Goal: Task Accomplishment & Management: Use online tool/utility

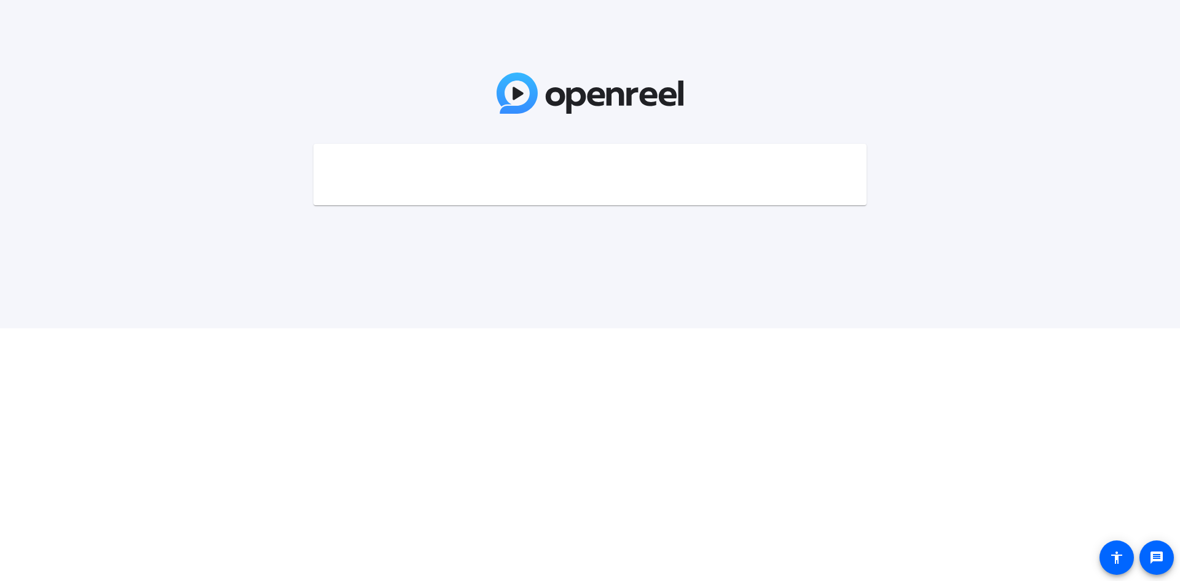
click at [617, 159] on mat-card at bounding box center [590, 174] width 553 height 61
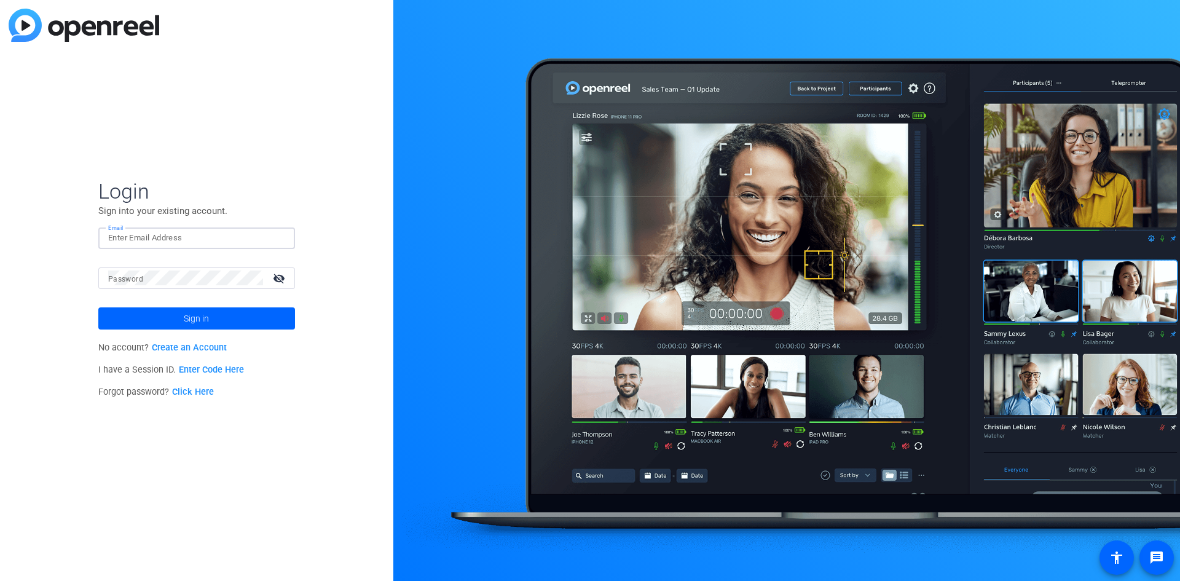
click at [164, 237] on input "Email" at bounding box center [196, 238] width 177 height 15
type input "Chen_donny@hotmail.com"
click at [221, 369] on link "Enter Code Here" at bounding box center [211, 370] width 65 height 10
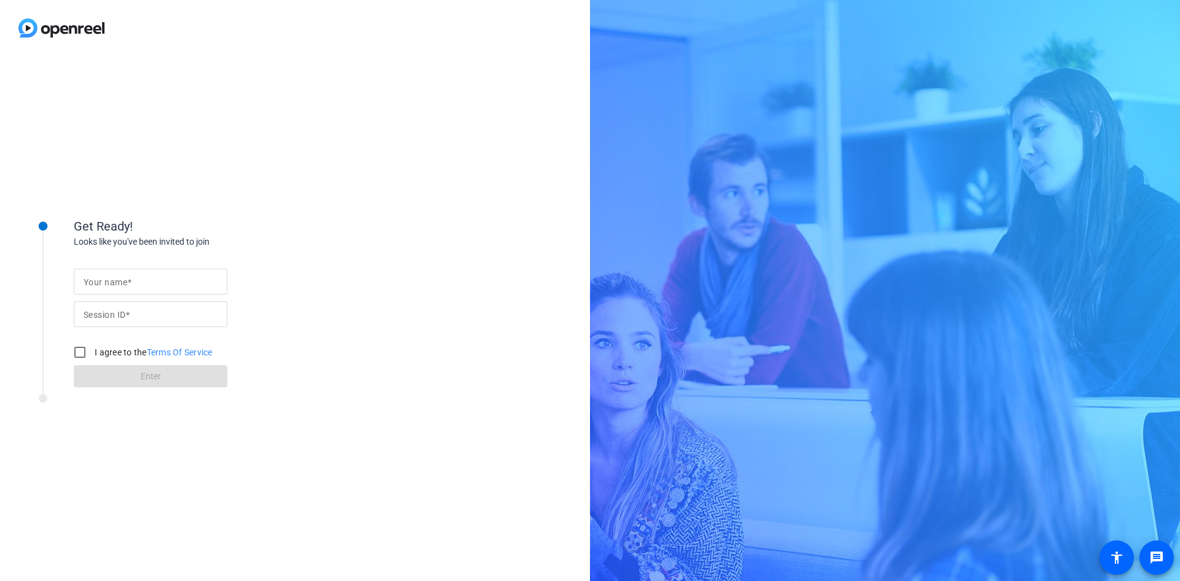
click at [119, 281] on mat-label "Your name" at bounding box center [106, 282] width 44 height 10
click at [119, 281] on input "Your name" at bounding box center [151, 281] width 134 height 15
type input "Donny Chen"
type input "iE4e"
drag, startPoint x: 84, startPoint y: 352, endPoint x: 109, endPoint y: 371, distance: 31.6
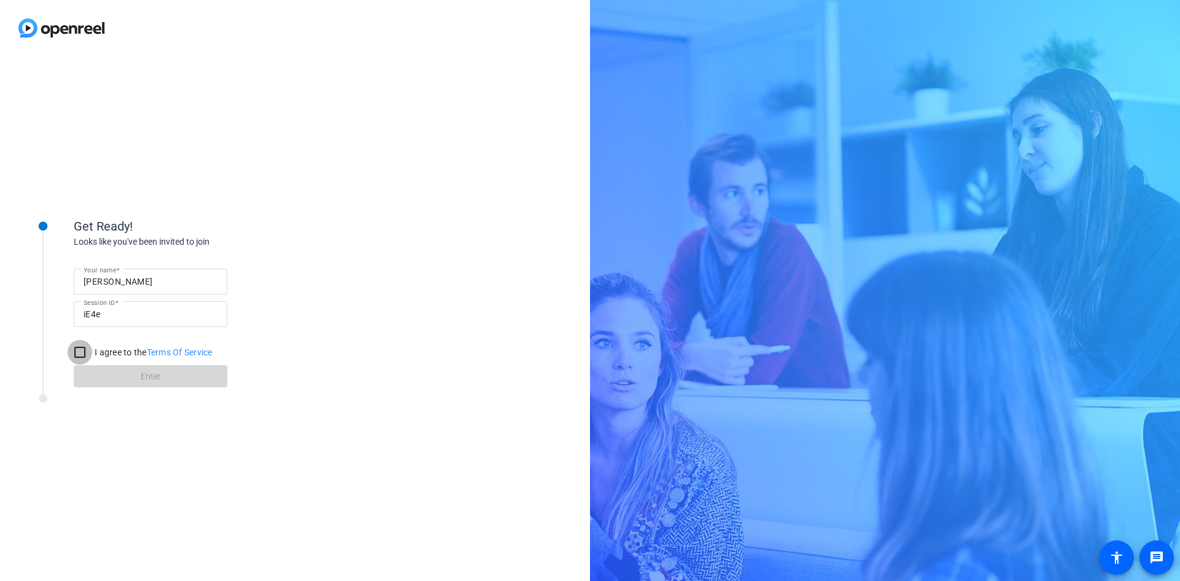
click at [83, 352] on input "I agree to the Terms Of Service" at bounding box center [80, 352] width 25 height 25
checkbox input "true"
click at [126, 380] on span at bounding box center [151, 377] width 154 height 30
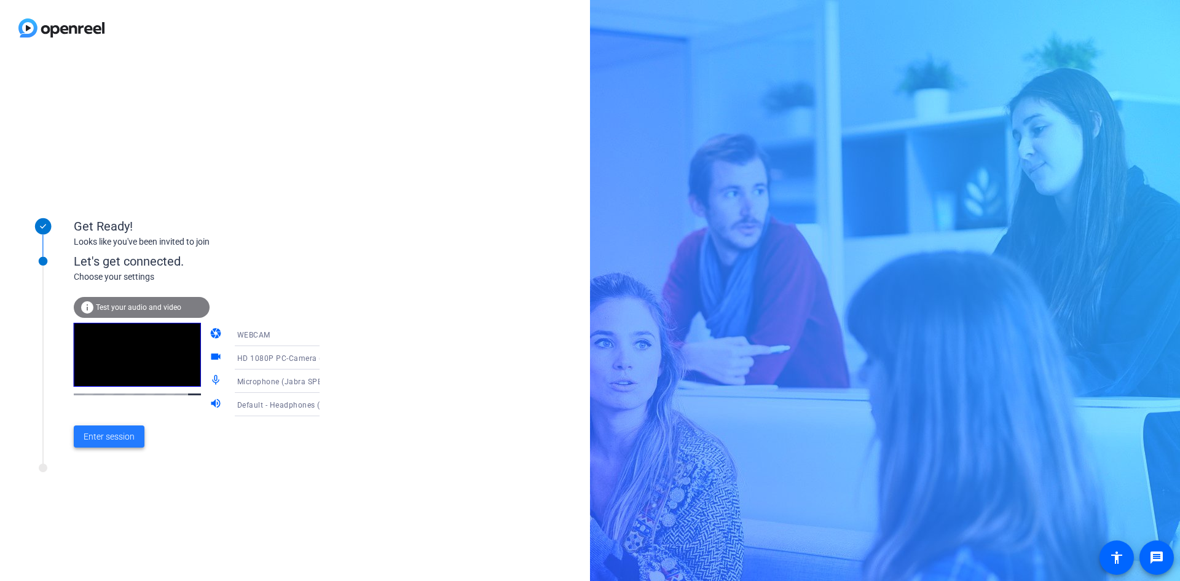
click at [117, 431] on span "Enter session" at bounding box center [109, 436] width 51 height 13
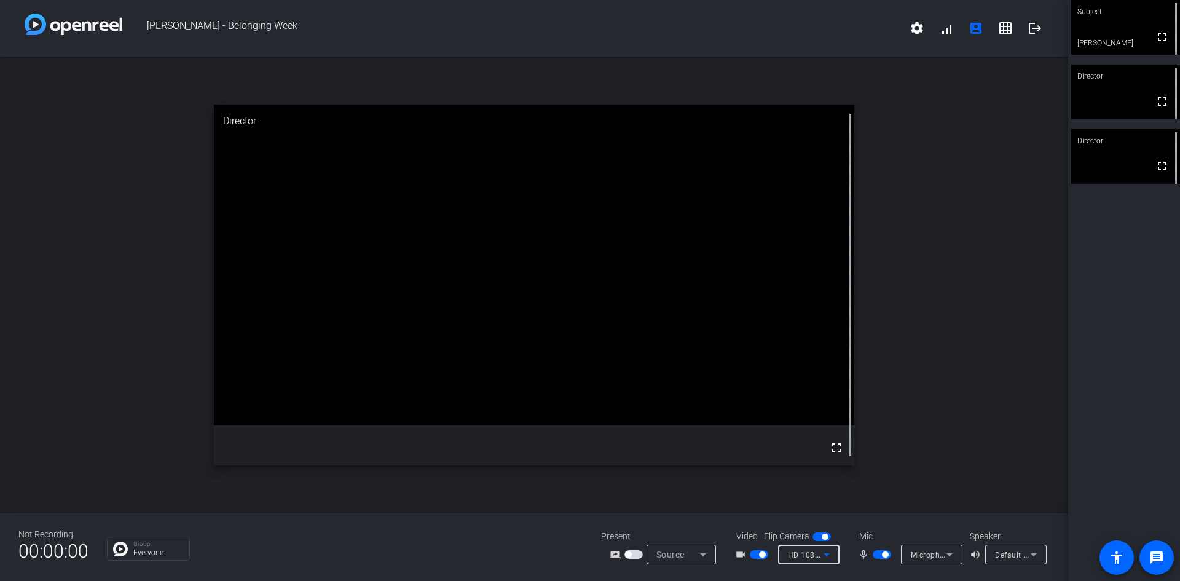
click at [827, 555] on icon at bounding box center [827, 554] width 6 height 3
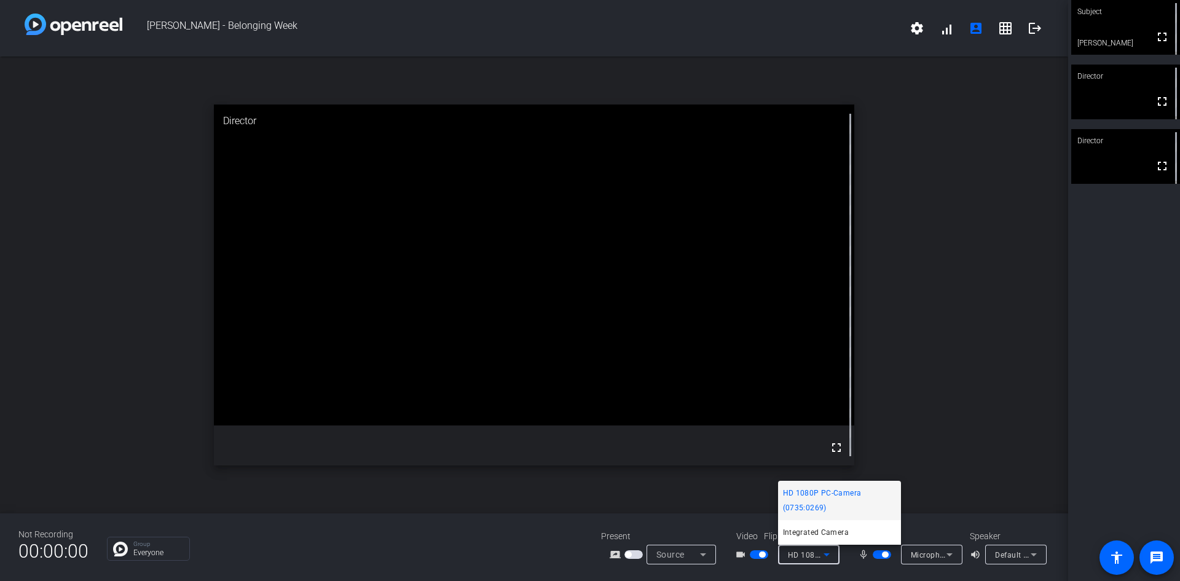
click at [947, 551] on div at bounding box center [590, 290] width 1180 height 581
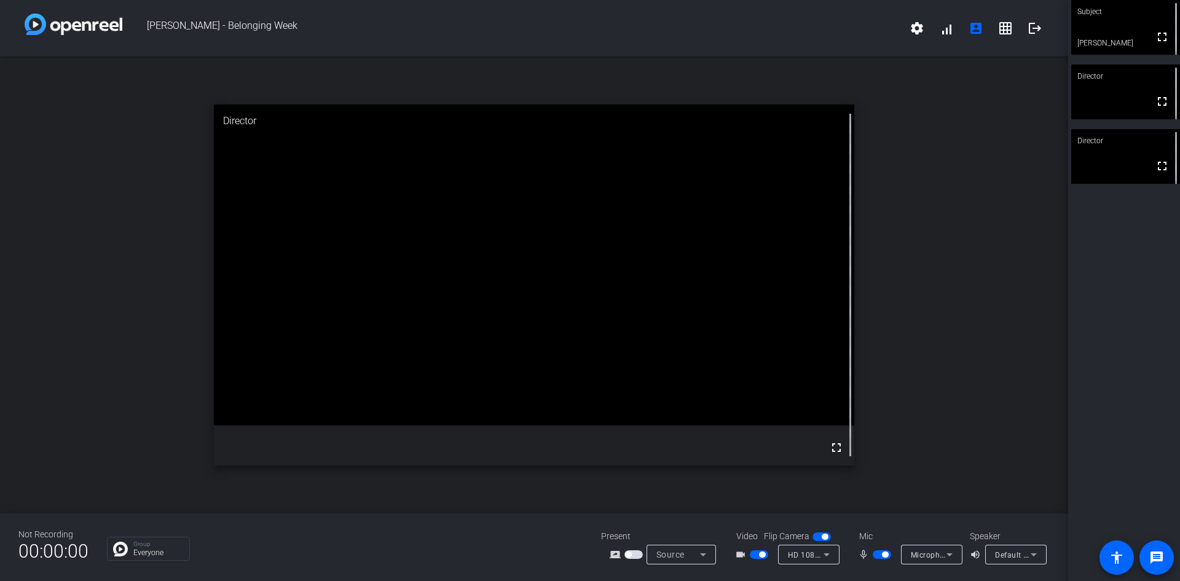
click at [949, 553] on icon at bounding box center [949, 554] width 15 height 15
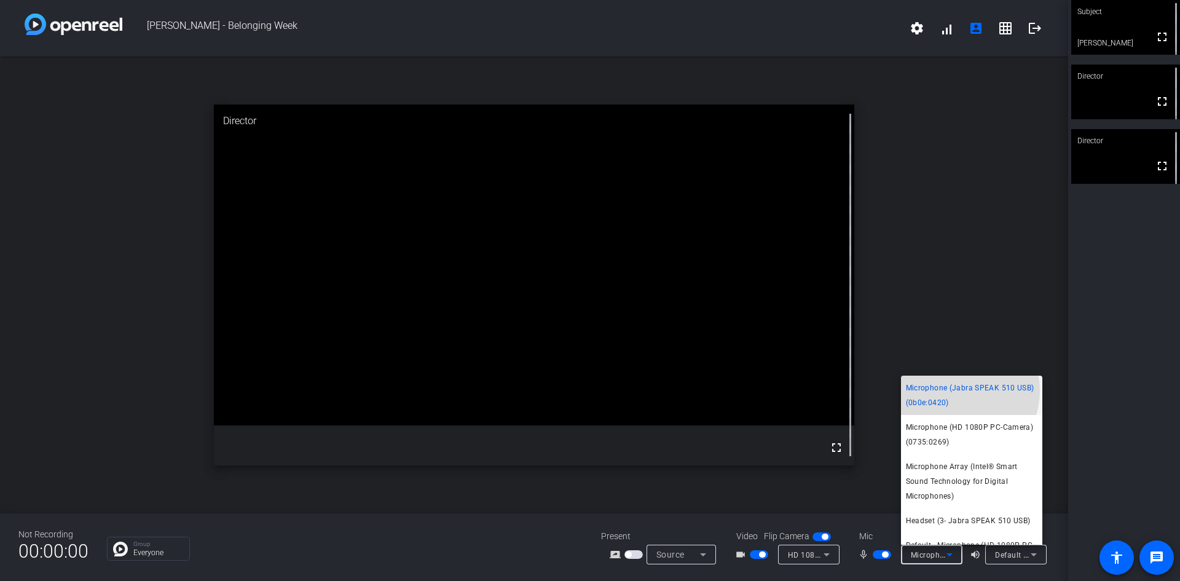
click at [956, 390] on span "Microphone (Jabra SPEAK 510 USB) (0b0e:0420)" at bounding box center [972, 396] width 132 height 30
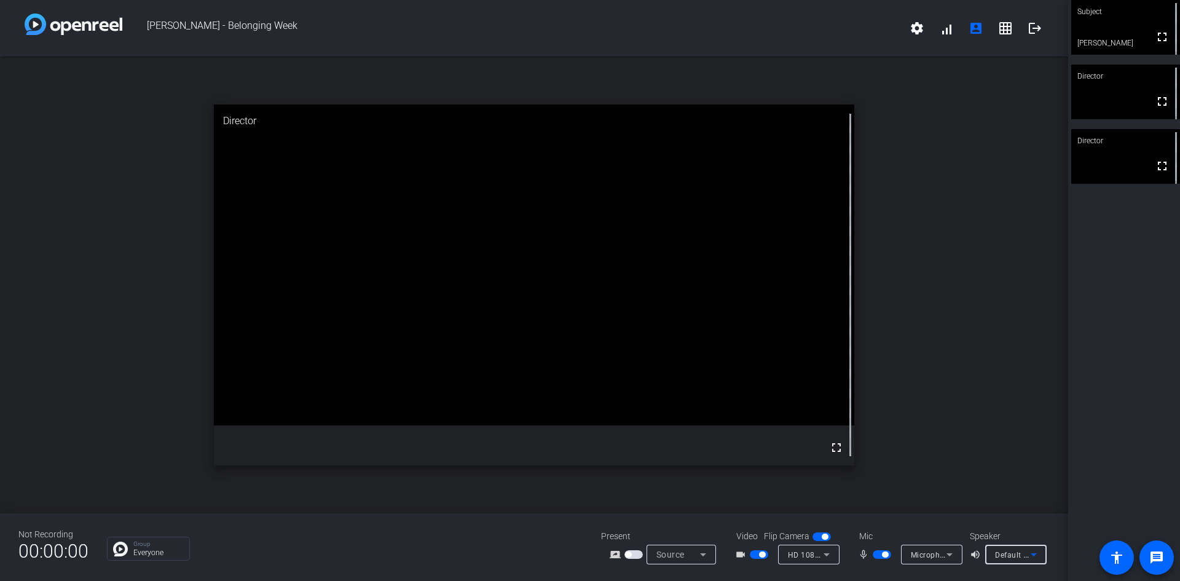
click at [1013, 554] on span "Default - Headphones (3- Jabra SPEAK 510 USB) (Bluetooth)" at bounding box center [1104, 555] width 218 height 10
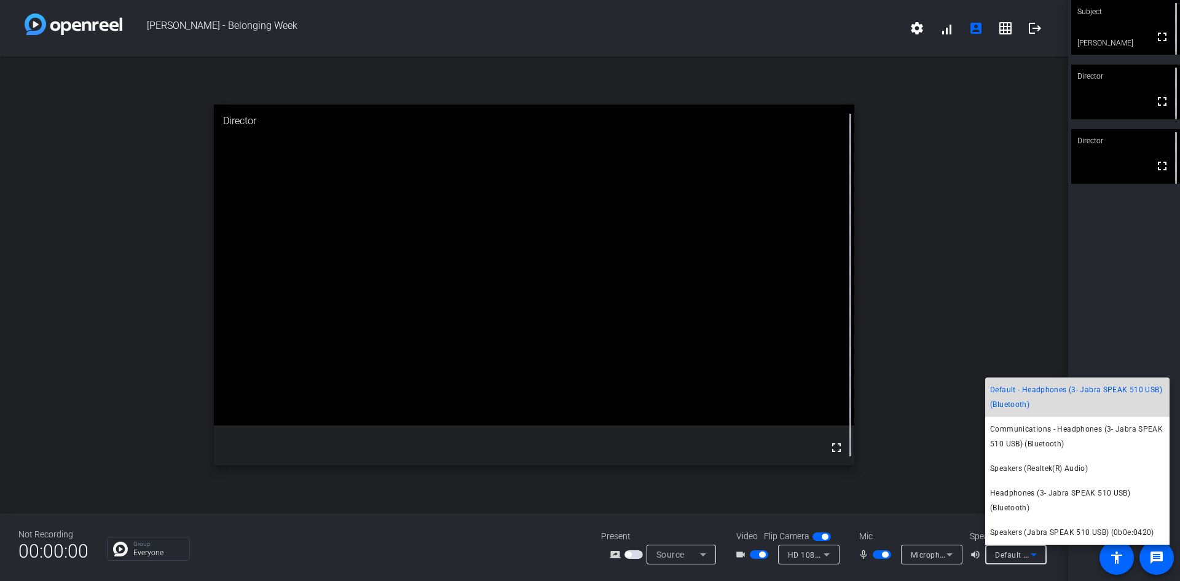
click at [1062, 392] on span "Default - Headphones (3- Jabra SPEAK 510 USB) (Bluetooth)" at bounding box center [1077, 397] width 175 height 30
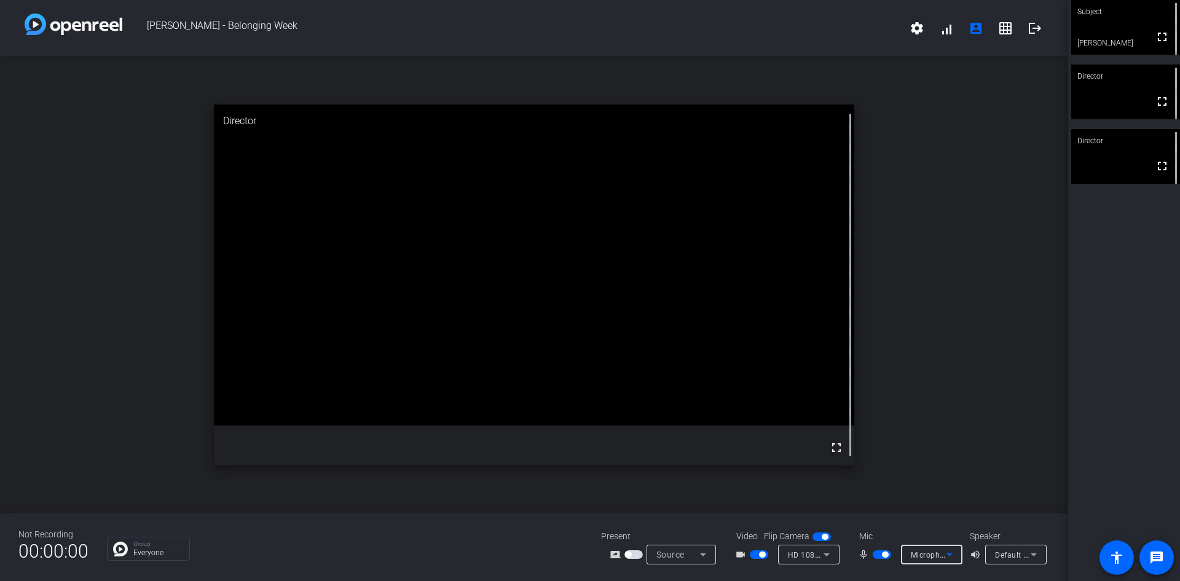
click at [952, 554] on icon at bounding box center [950, 554] width 6 height 3
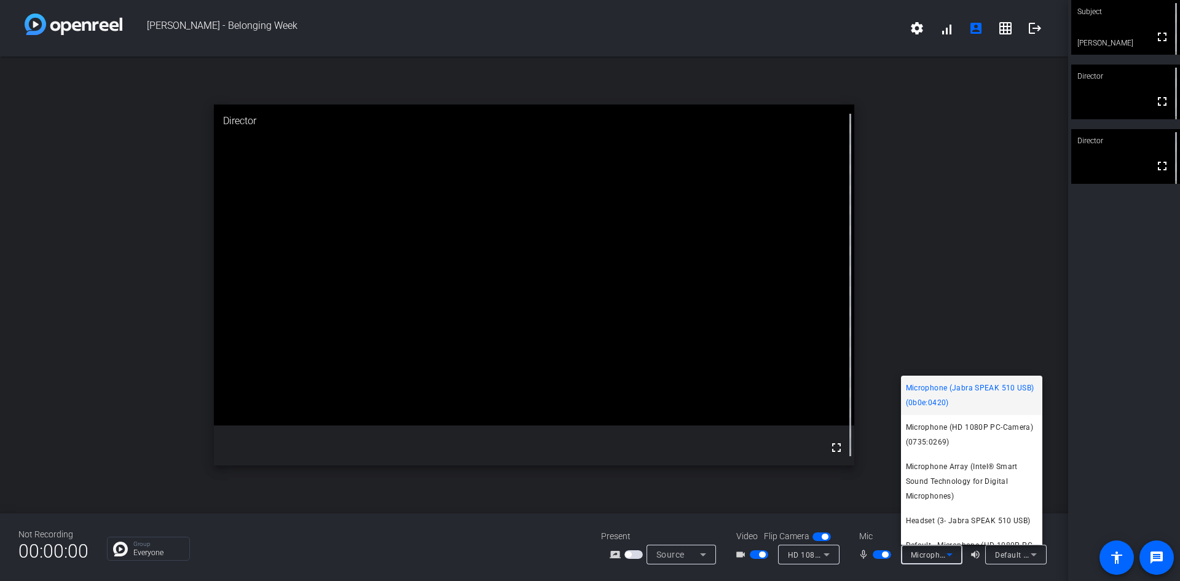
click at [883, 553] on div at bounding box center [590, 290] width 1180 height 581
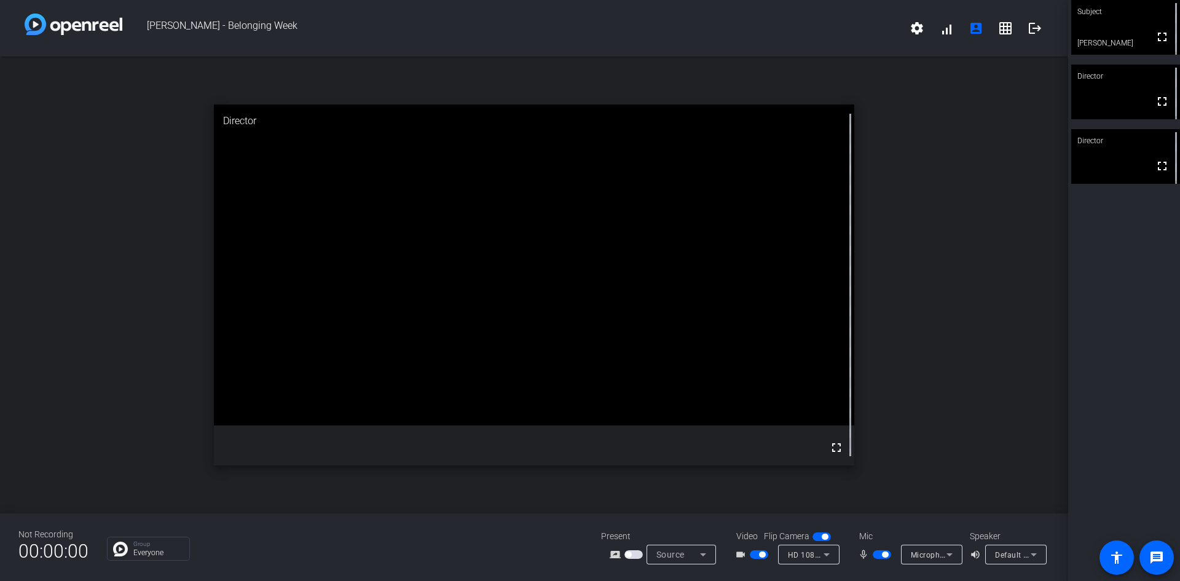
click at [936, 555] on span "Microphone (Jabra SPEAK 510 USB) (0b0e:0420)" at bounding box center [999, 555] width 177 height 10
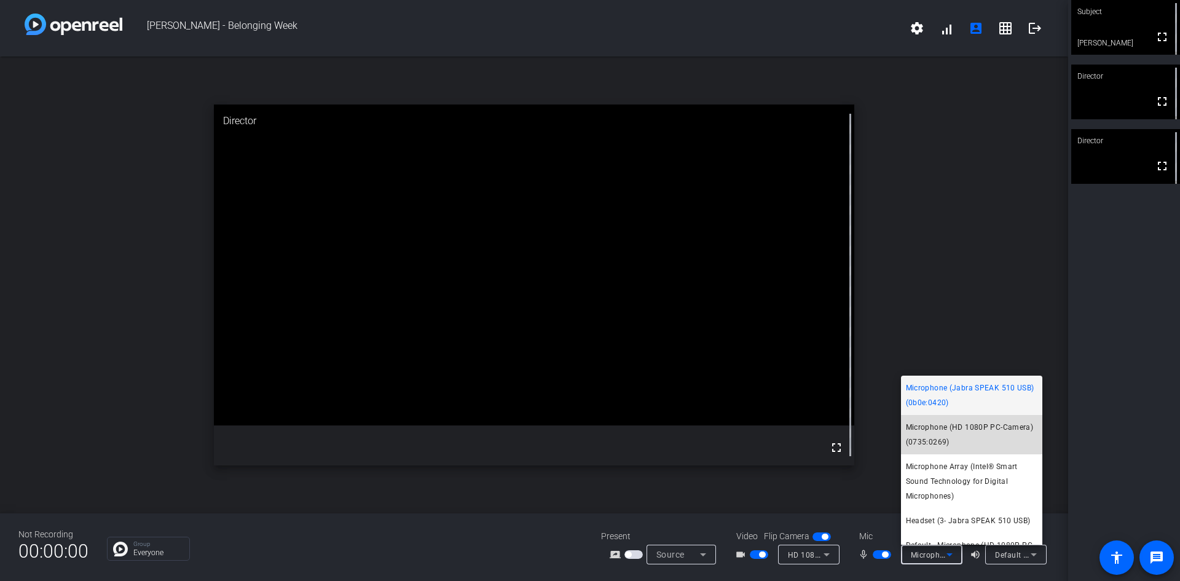
click at [976, 427] on span "Microphone (HD 1080P PC-Camera) (0735:0269)" at bounding box center [972, 435] width 132 height 30
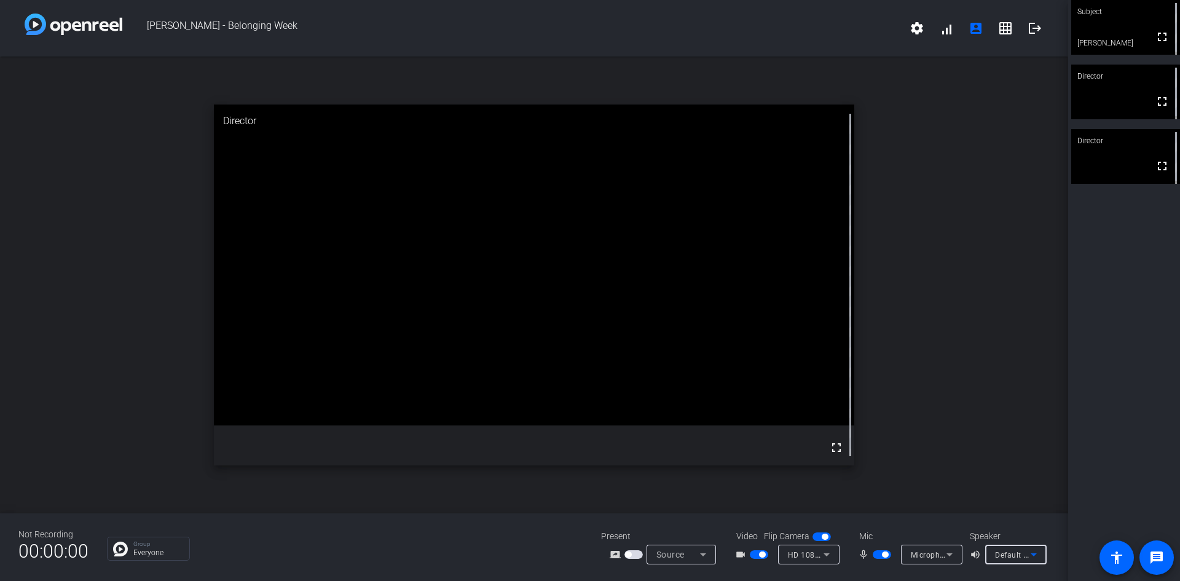
click at [1016, 553] on span "Default - Headphones (3- Jabra SPEAK 510 USB) (Bluetooth)" at bounding box center [1104, 555] width 218 height 10
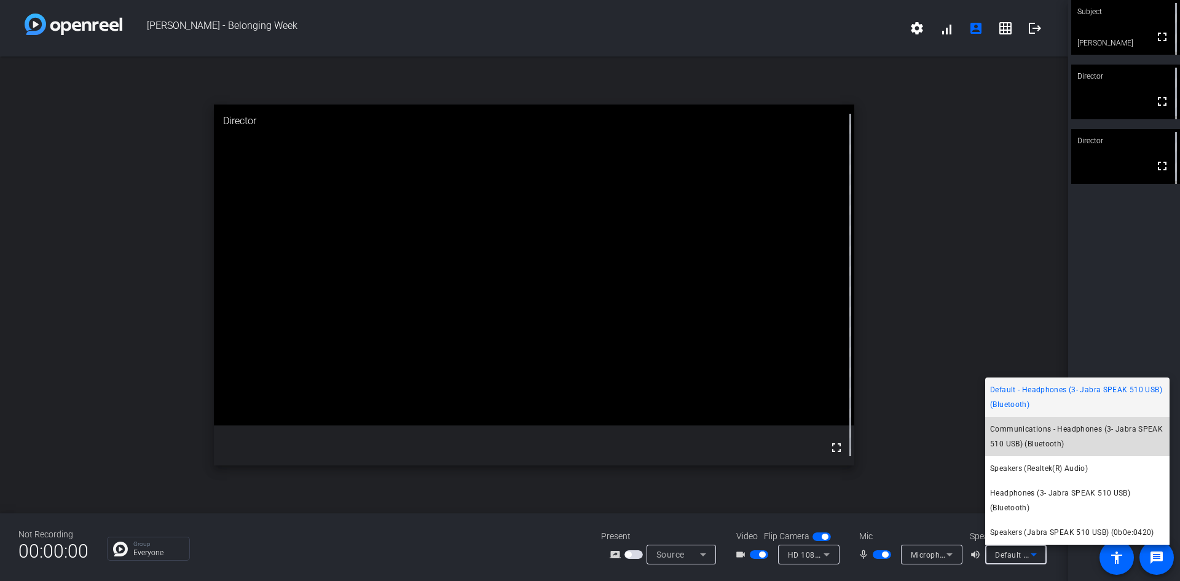
click at [1064, 437] on span "Communications - Headphones (3- Jabra SPEAK 510 USB) (Bluetooth)" at bounding box center [1077, 437] width 175 height 30
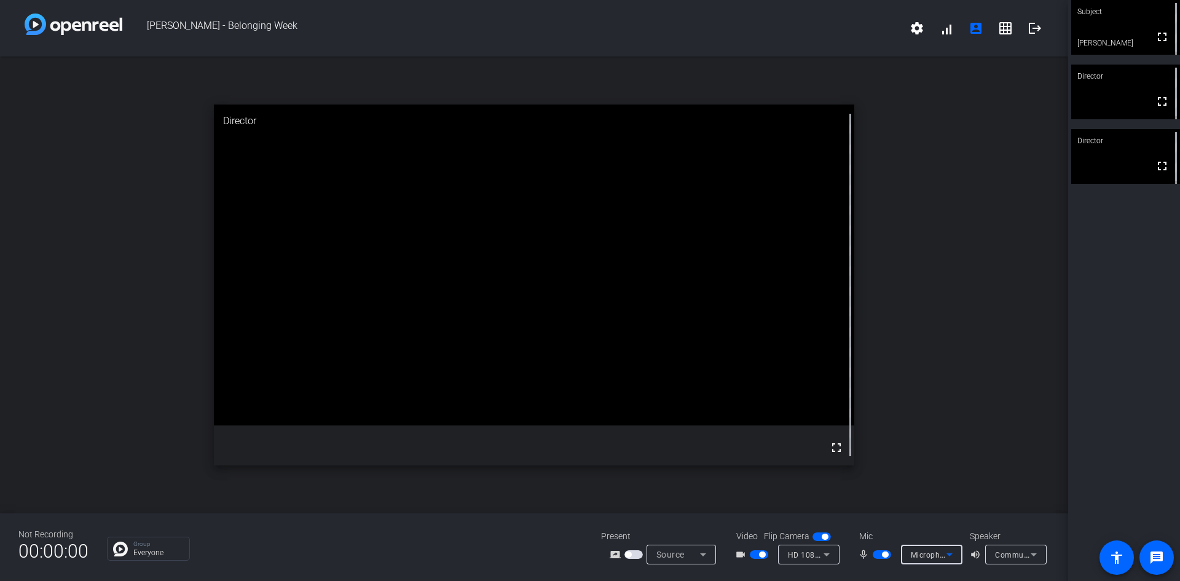
click at [951, 552] on icon at bounding box center [949, 554] width 15 height 15
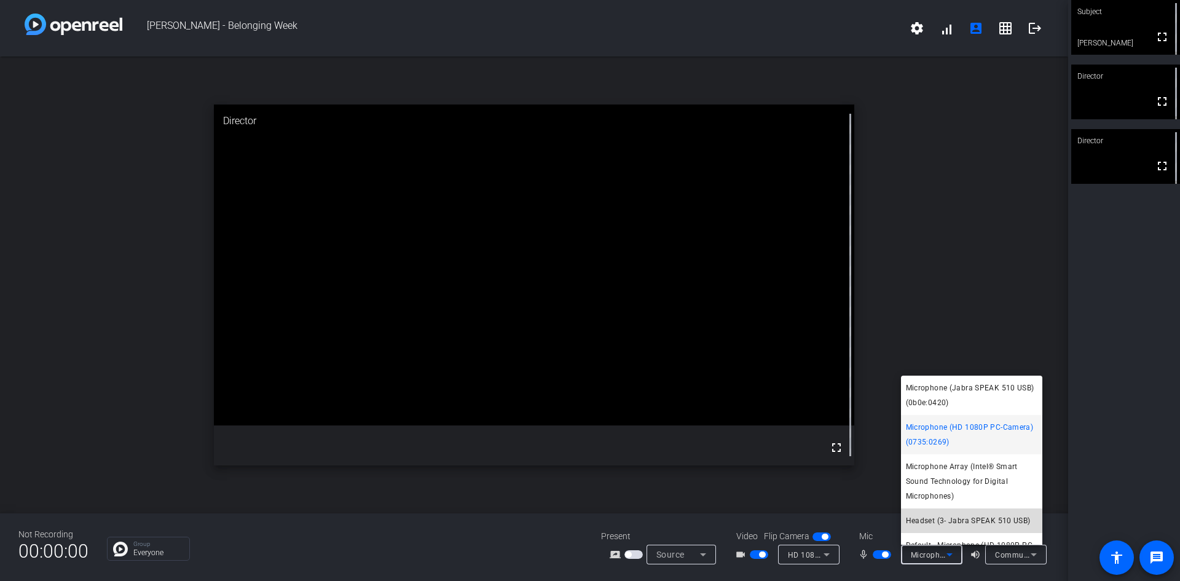
click at [984, 521] on span "Headset (3- Jabra SPEAK 510 USB)" at bounding box center [968, 520] width 125 height 15
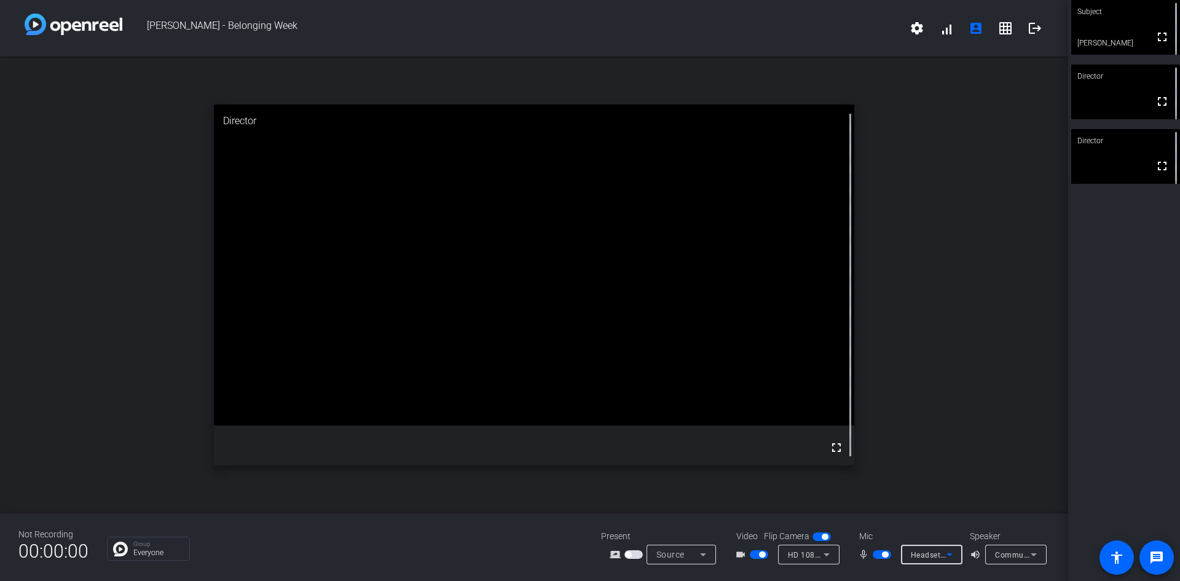
click at [941, 553] on span "Headset (3- Jabra SPEAK 510 USB)" at bounding box center [974, 555] width 127 height 10
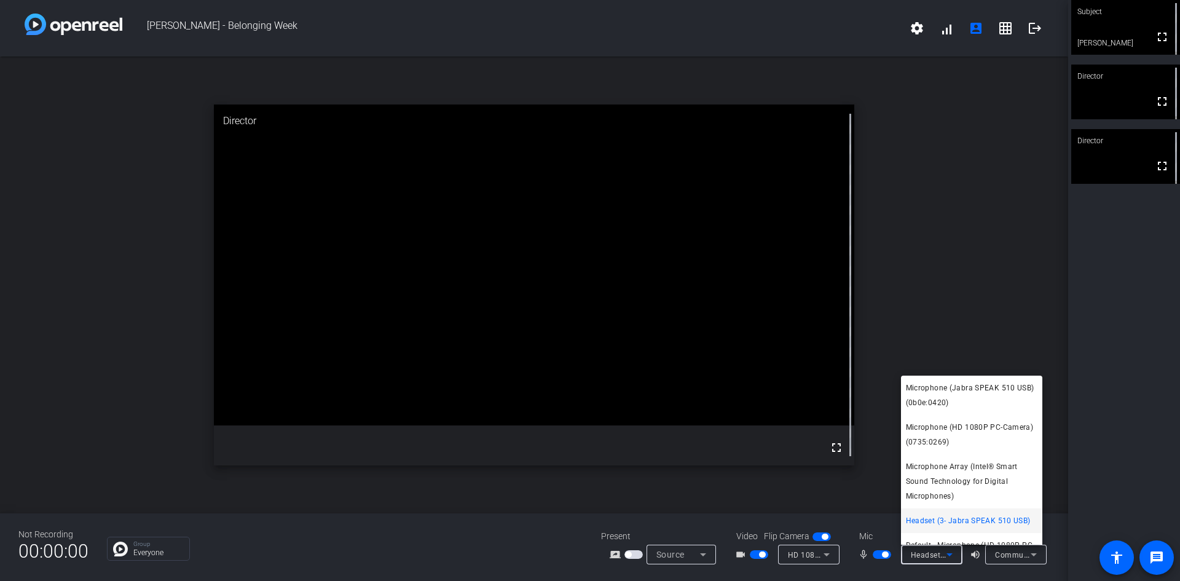
drag, startPoint x: 1043, startPoint y: 486, endPoint x: 1037, endPoint y: 526, distance: 41.0
click at [1037, 526] on div "Microphone (Jabra SPEAK 510 USB) (0b0e:0420) Microphone (HD 1080P PC-Camera) (0…" at bounding box center [590, 290] width 1180 height 581
click at [979, 391] on span "Microphone (Jabra SPEAK 510 USB) (0b0e:0420)" at bounding box center [972, 396] width 132 height 30
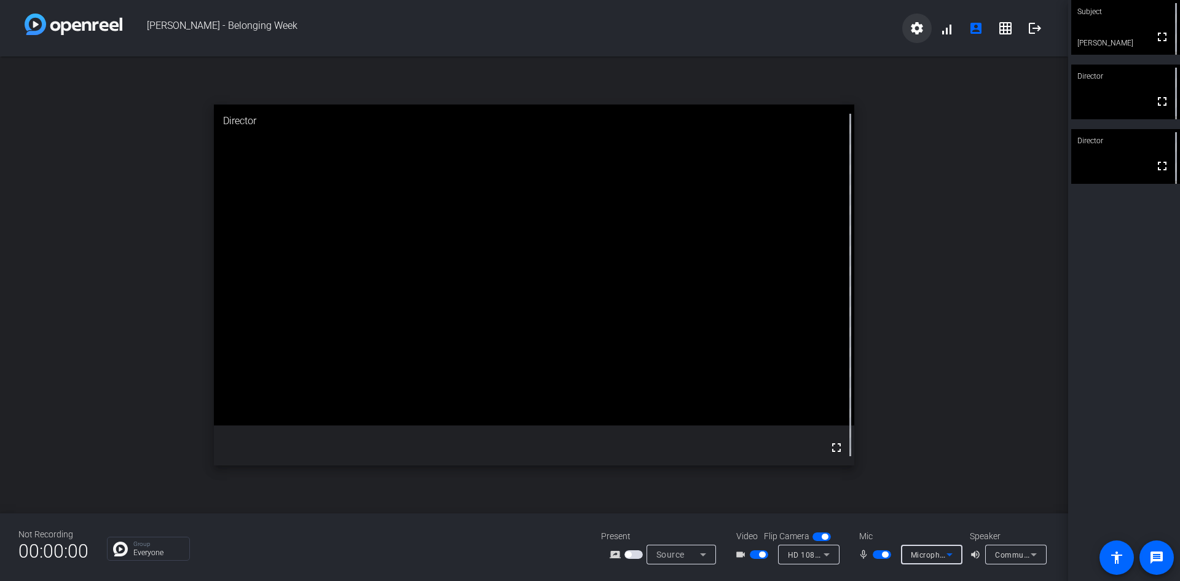
click at [911, 26] on mat-icon "settings" at bounding box center [917, 28] width 15 height 15
click at [879, 559] on div at bounding box center [590, 290] width 1180 height 581
click at [879, 557] on span "button" at bounding box center [882, 554] width 18 height 9
click at [877, 555] on span "button" at bounding box center [877, 554] width 6 height 6
click at [953, 553] on icon at bounding box center [949, 554] width 15 height 15
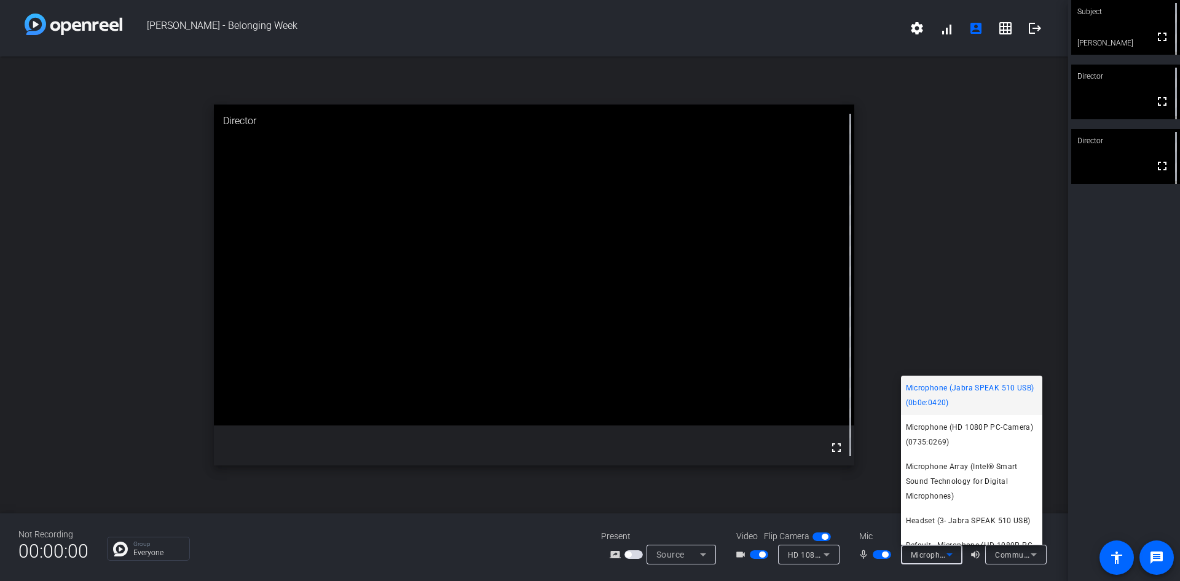
click at [976, 556] on div at bounding box center [590, 290] width 1180 height 581
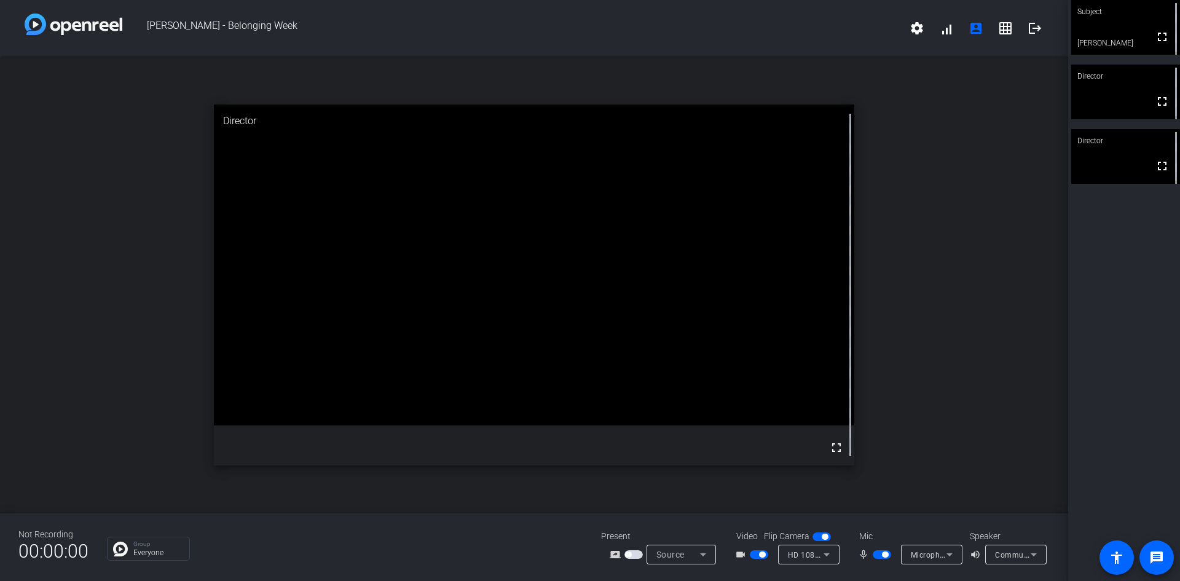
click at [939, 556] on span "Microphone (Jabra SPEAK 510 USB) (0b0e:0420)" at bounding box center [999, 555] width 177 height 10
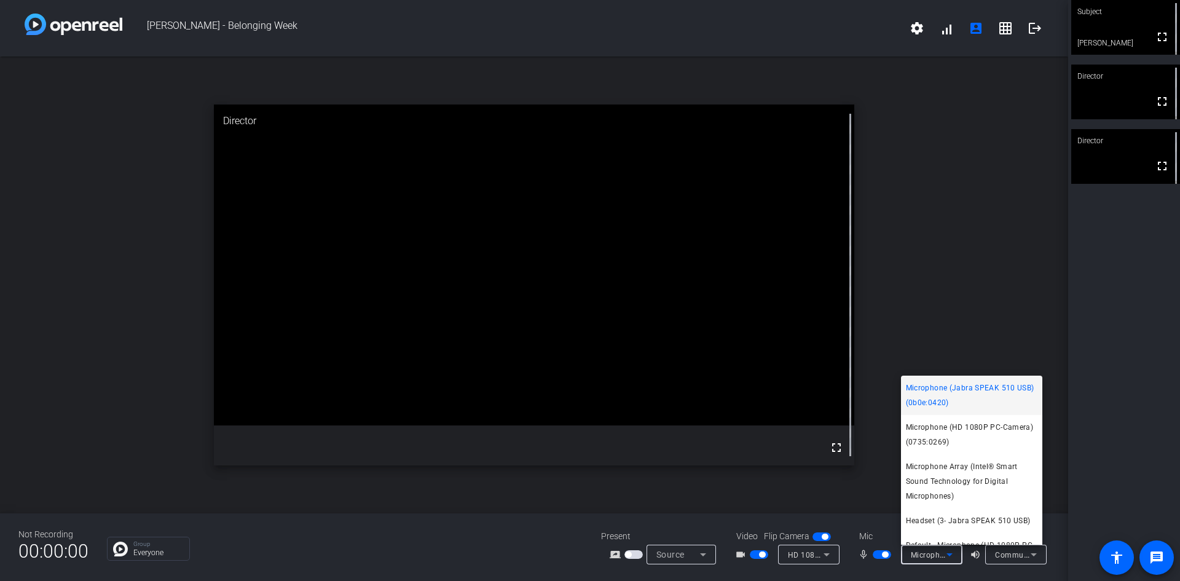
click at [873, 522] on div at bounding box center [590, 290] width 1180 height 581
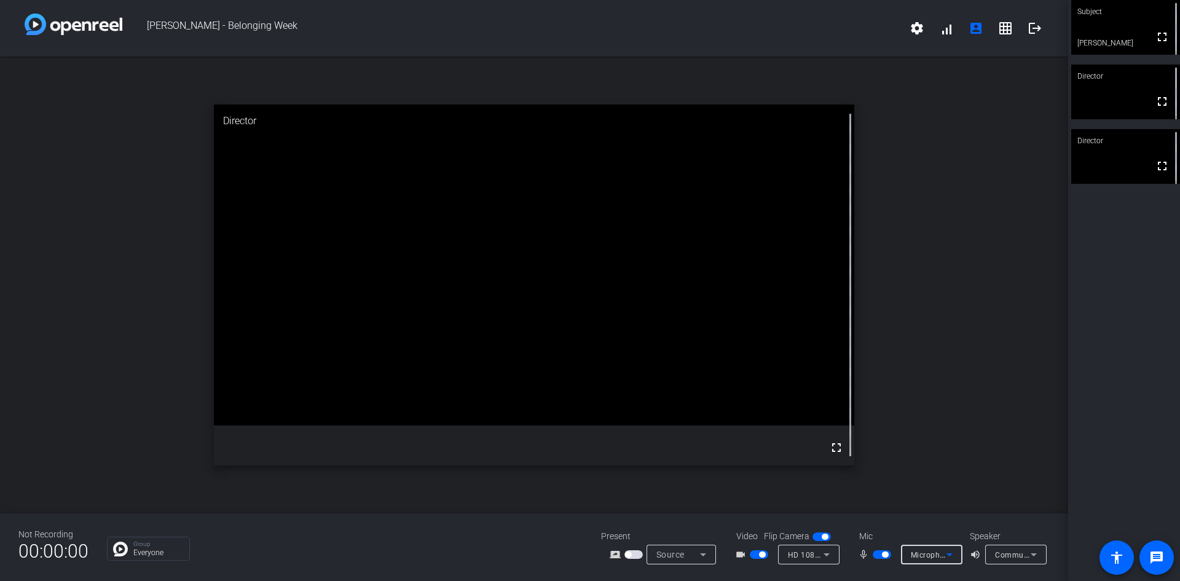
click at [947, 553] on icon at bounding box center [949, 554] width 15 height 15
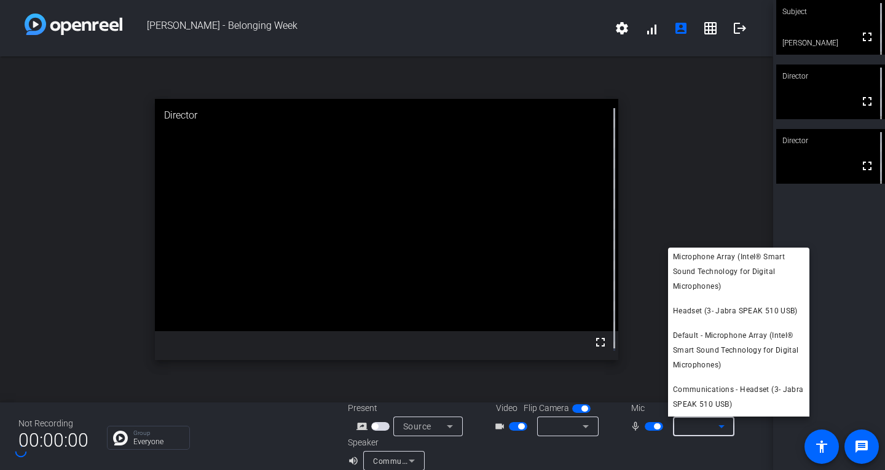
scroll to position [3, 0]
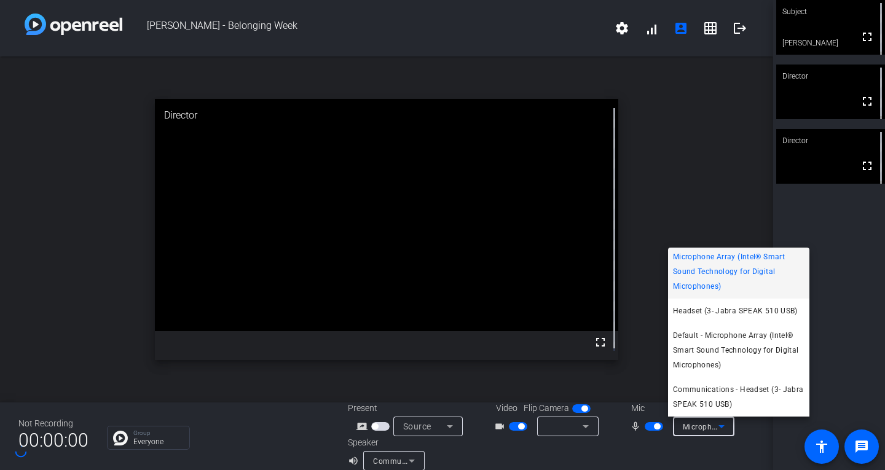
click at [786, 222] on div at bounding box center [442, 235] width 885 height 470
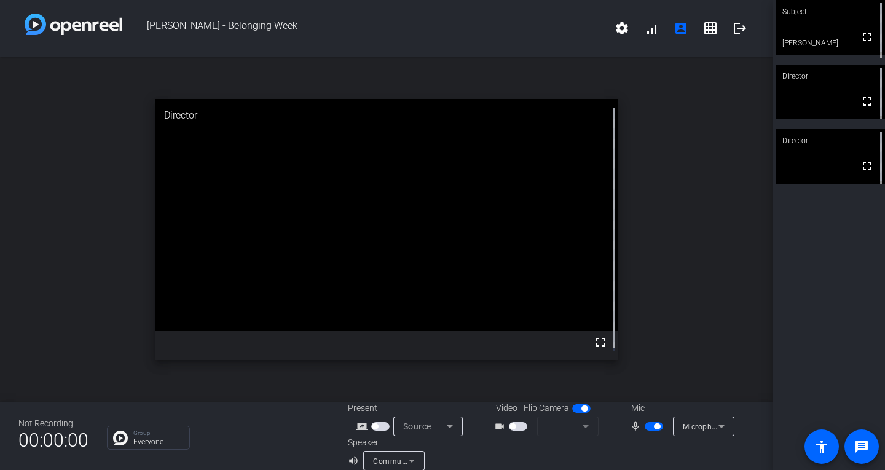
click at [516, 427] on span "button" at bounding box center [518, 426] width 18 height 9
click at [518, 425] on span "button" at bounding box center [518, 426] width 18 height 9
click at [581, 428] on mat-form-field at bounding box center [567, 427] width 61 height 20
click at [716, 429] on icon at bounding box center [721, 426] width 15 height 15
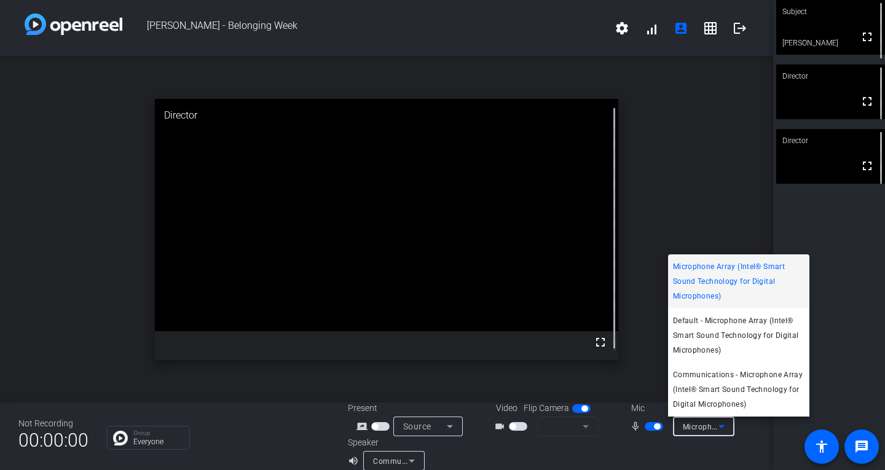
click at [411, 460] on div at bounding box center [442, 235] width 885 height 470
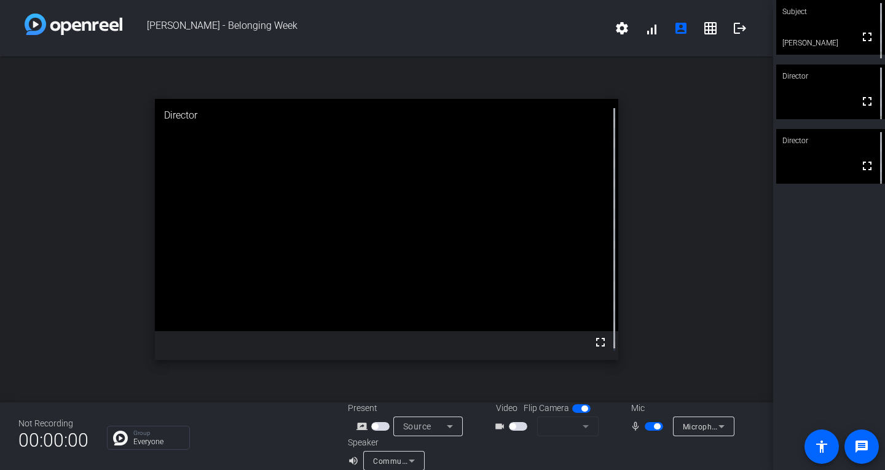
click at [413, 459] on icon at bounding box center [412, 461] width 15 height 15
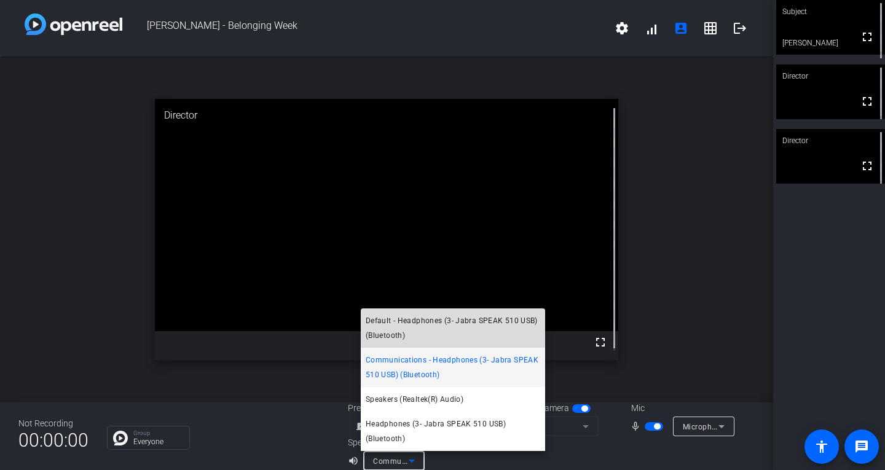
click at [486, 325] on span "Default - Headphones (3- Jabra SPEAK 510 USB) (Bluetooth)" at bounding box center [453, 329] width 175 height 30
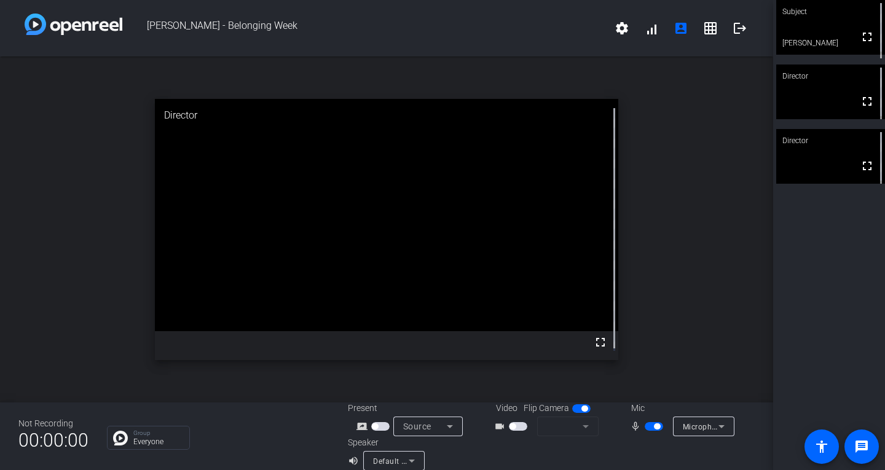
click at [569, 427] on mat-form-field at bounding box center [567, 427] width 61 height 20
click at [511, 427] on span "button" at bounding box center [513, 427] width 6 height 6
click at [715, 424] on icon at bounding box center [721, 426] width 15 height 15
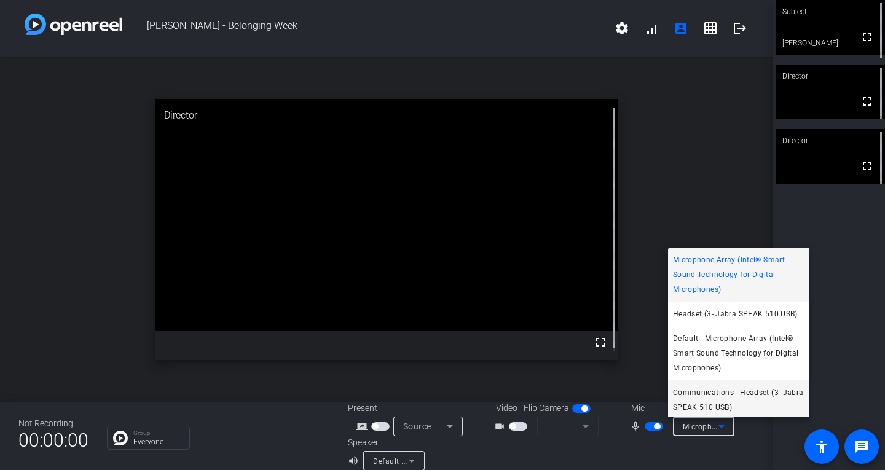
click at [729, 400] on span "Communications - Headset (3- Jabra SPEAK 510 USB)" at bounding box center [739, 400] width 132 height 30
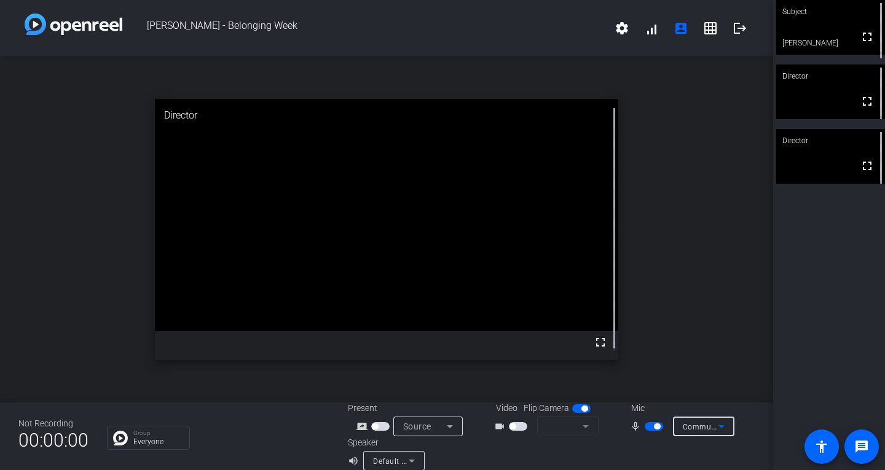
scroll to position [3, 0]
click at [569, 426] on mat-form-field at bounding box center [567, 427] width 61 height 20
click at [584, 427] on mat-form-field at bounding box center [567, 427] width 61 height 20
click at [714, 427] on icon at bounding box center [721, 426] width 15 height 15
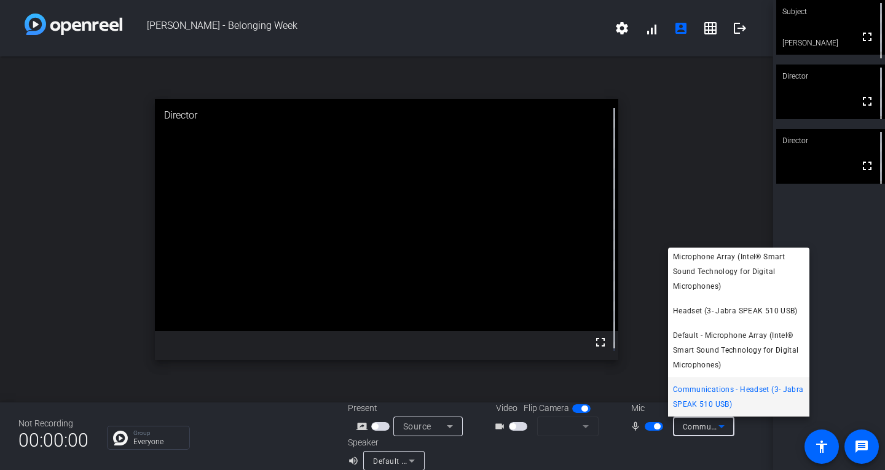
click at [670, 198] on div at bounding box center [442, 235] width 885 height 470
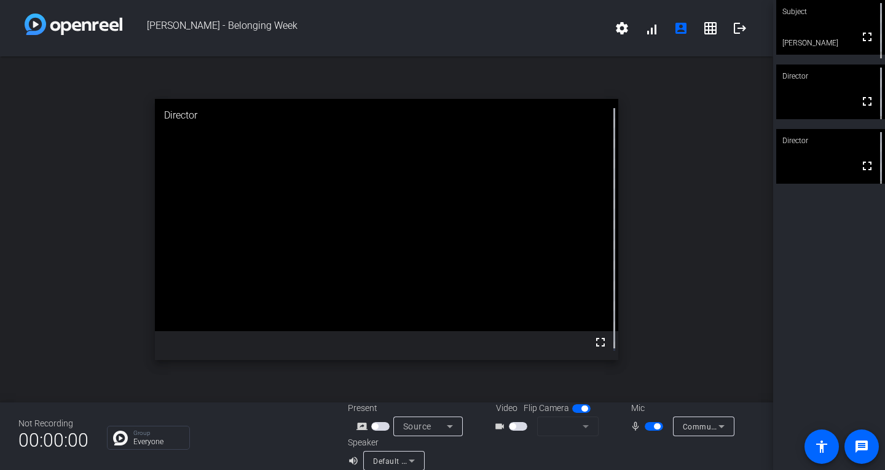
click at [654, 426] on span "button" at bounding box center [657, 427] width 6 height 6
click at [652, 425] on span "button" at bounding box center [654, 426] width 18 height 9
